Goal: Task Accomplishment & Management: Use online tool/utility

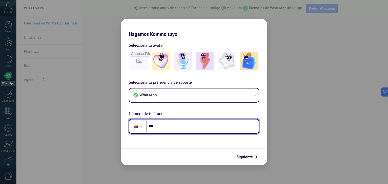
click at [161, 129] on input "***" at bounding box center [202, 127] width 113 height 12
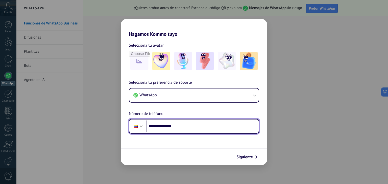
type input "**********"
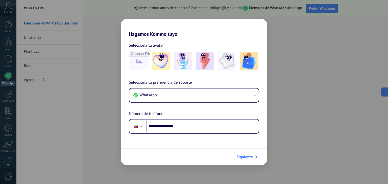
click at [245, 156] on span "Siguiente" at bounding box center [244, 158] width 16 height 4
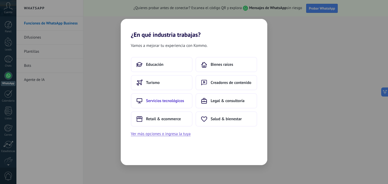
click at [161, 100] on span "Servicios tecnológicos" at bounding box center [165, 101] width 38 height 5
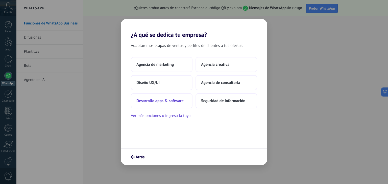
click at [162, 99] on span "Desarrollo apps & software" at bounding box center [159, 101] width 47 height 5
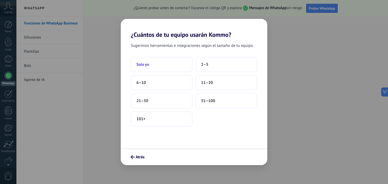
click at [163, 62] on button "Solo yo" at bounding box center [162, 64] width 62 height 15
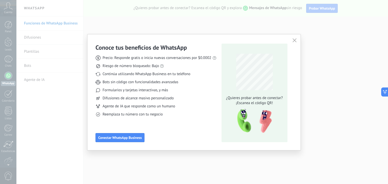
click at [294, 38] on icon "button" at bounding box center [295, 40] width 4 height 4
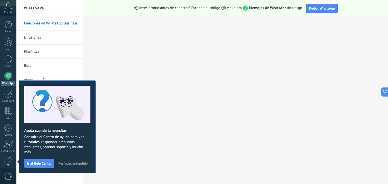
click at [71, 162] on span "Perfecto, entendido" at bounding box center [72, 164] width 29 height 4
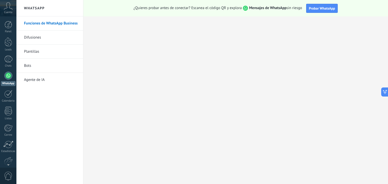
click at [7, 77] on div at bounding box center [8, 76] width 8 height 8
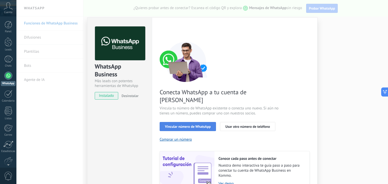
click at [197, 125] on span "Vincular número de WhatsApp" at bounding box center [188, 127] width 46 height 4
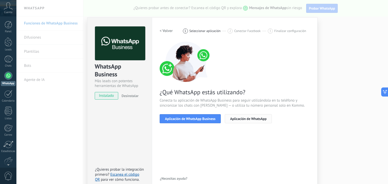
click at [239, 120] on span "Aplicación de WhatsApp" at bounding box center [248, 119] width 36 height 4
